Goal: Find contact information: Find contact information

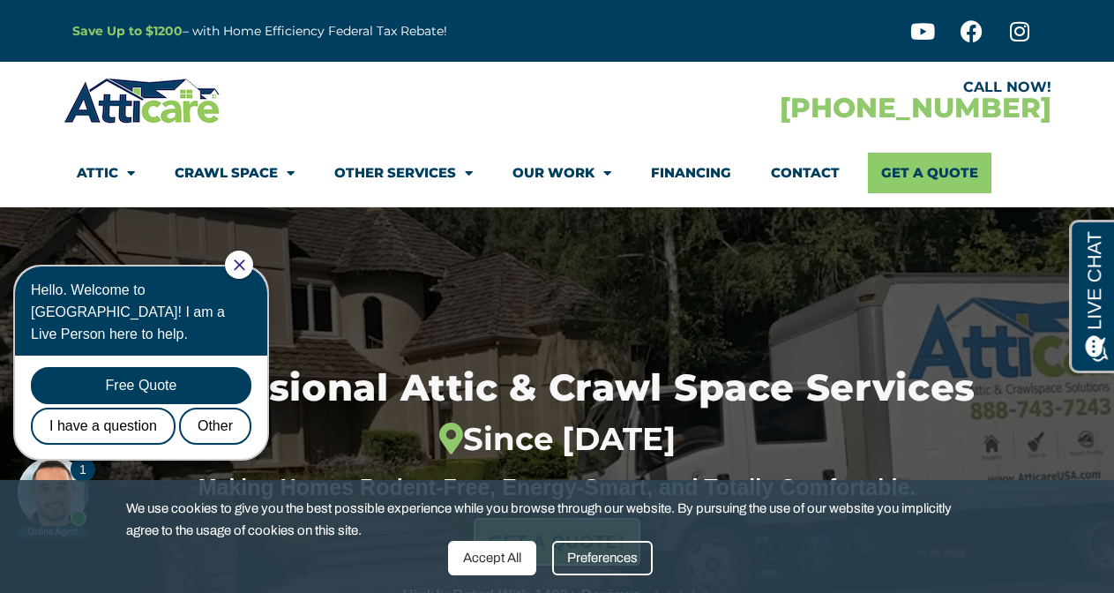
click at [806, 173] on link "Contact" at bounding box center [805, 173] width 69 height 41
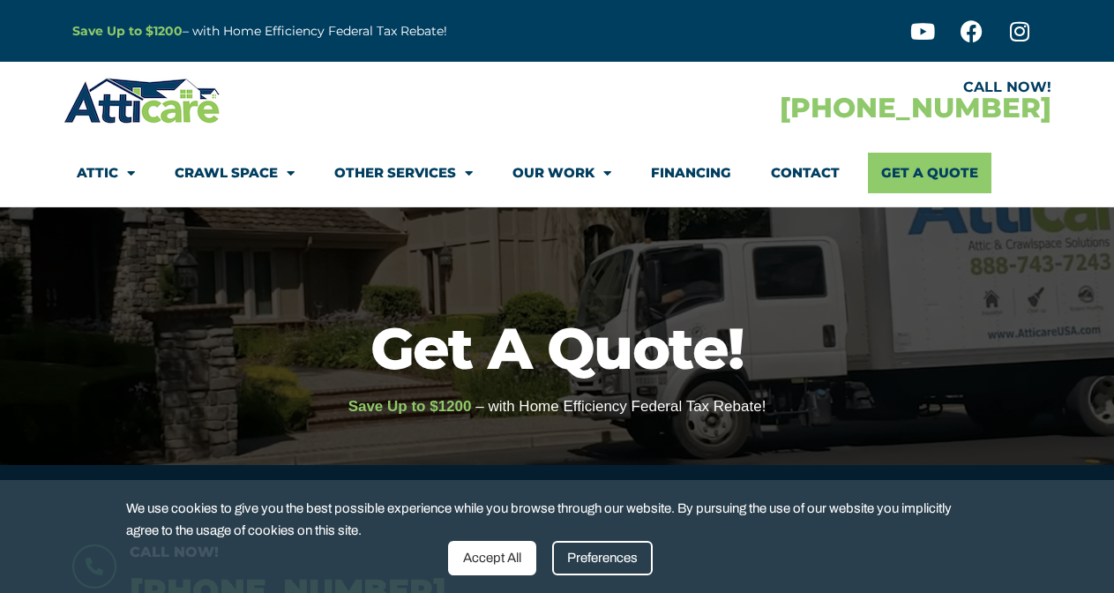
click at [822, 172] on link "Contact" at bounding box center [805, 173] width 69 height 41
